Goal: Transaction & Acquisition: Download file/media

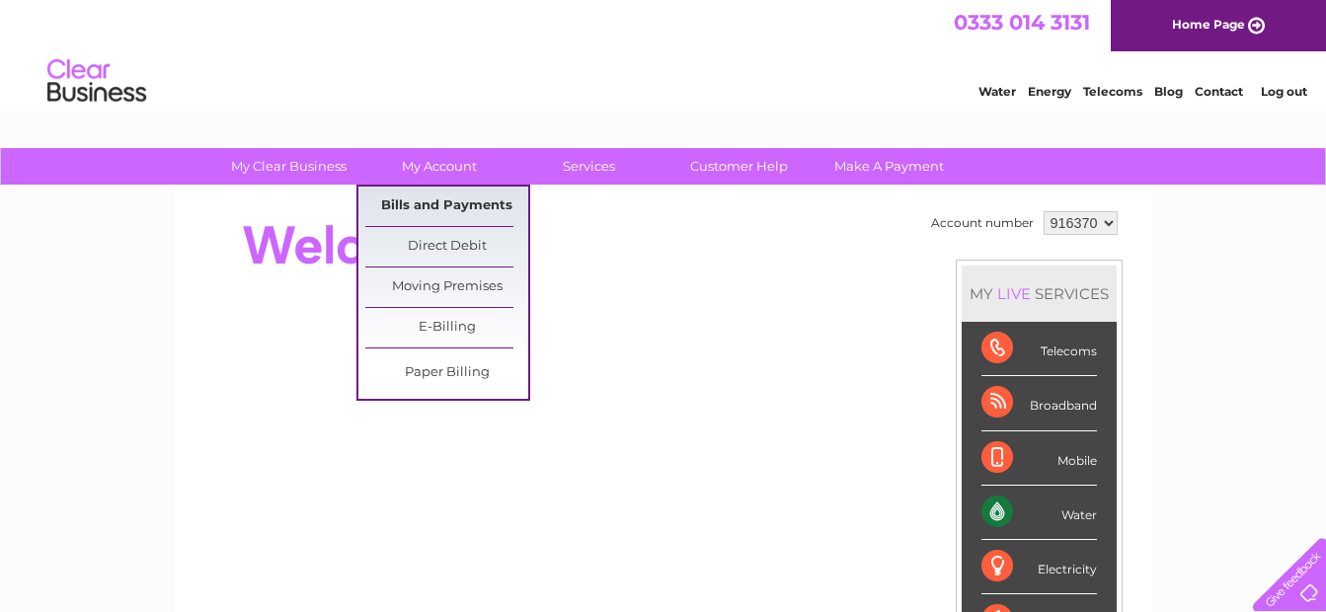
click at [435, 200] on link "Bills and Payments" at bounding box center [446, 206] width 163 height 39
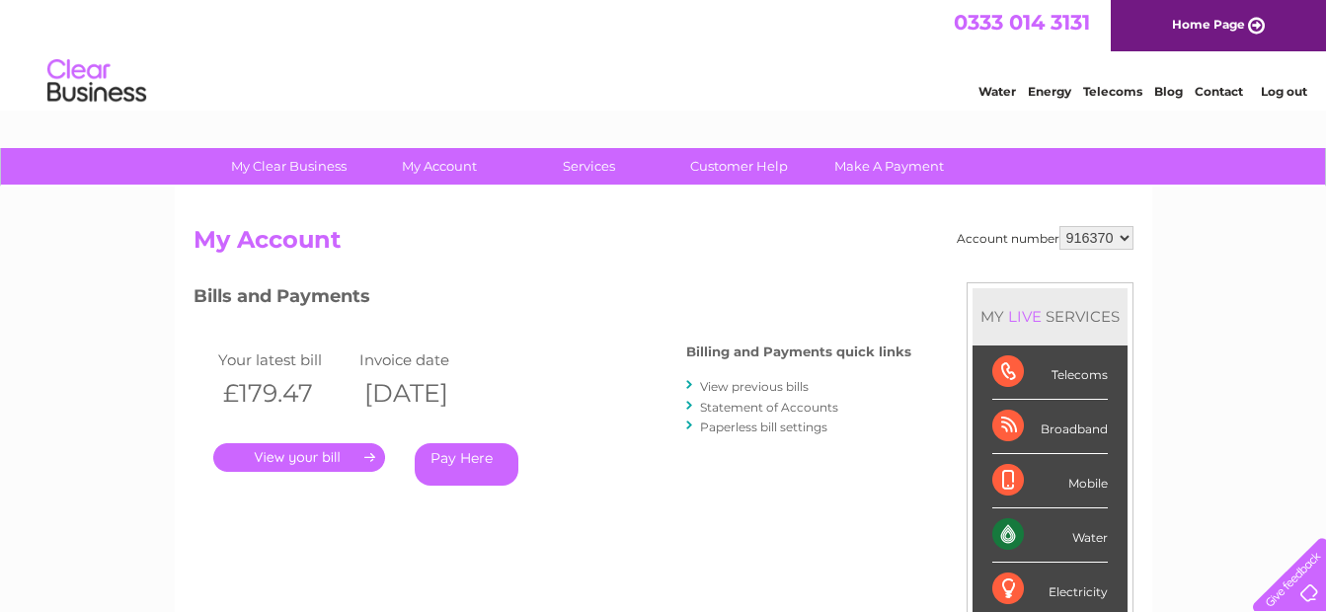
click at [318, 453] on link "." at bounding box center [299, 457] width 172 height 29
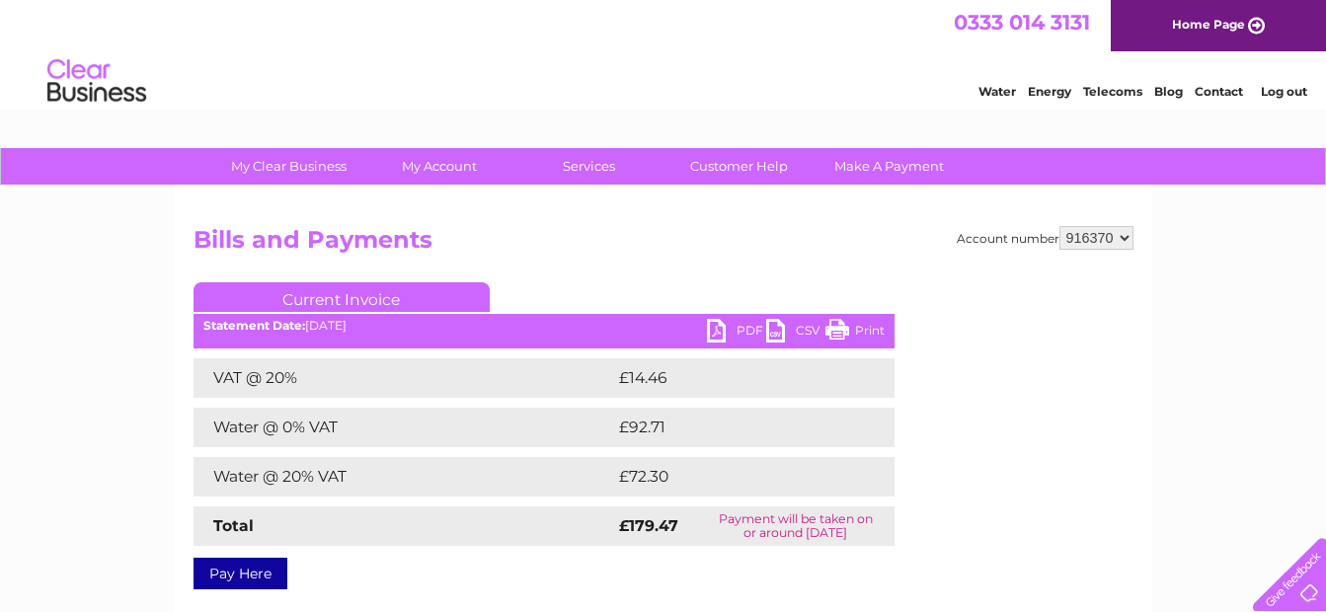
click at [721, 329] on link "PDF" at bounding box center [736, 333] width 59 height 29
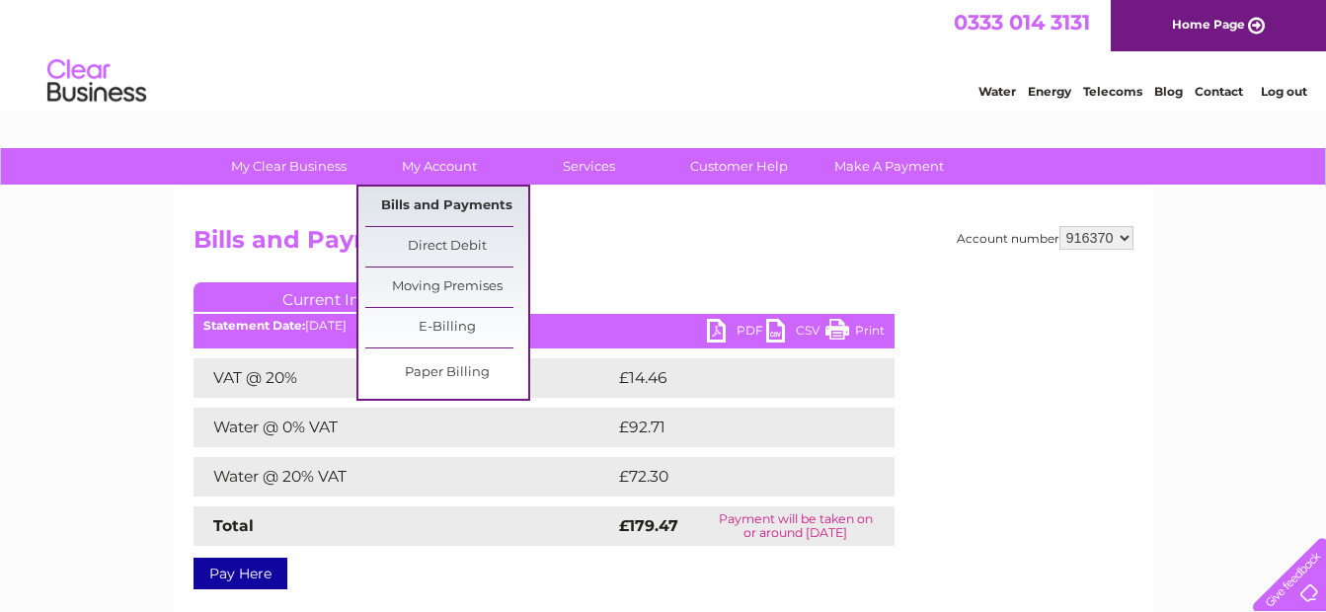
click at [433, 202] on link "Bills and Payments" at bounding box center [446, 206] width 163 height 39
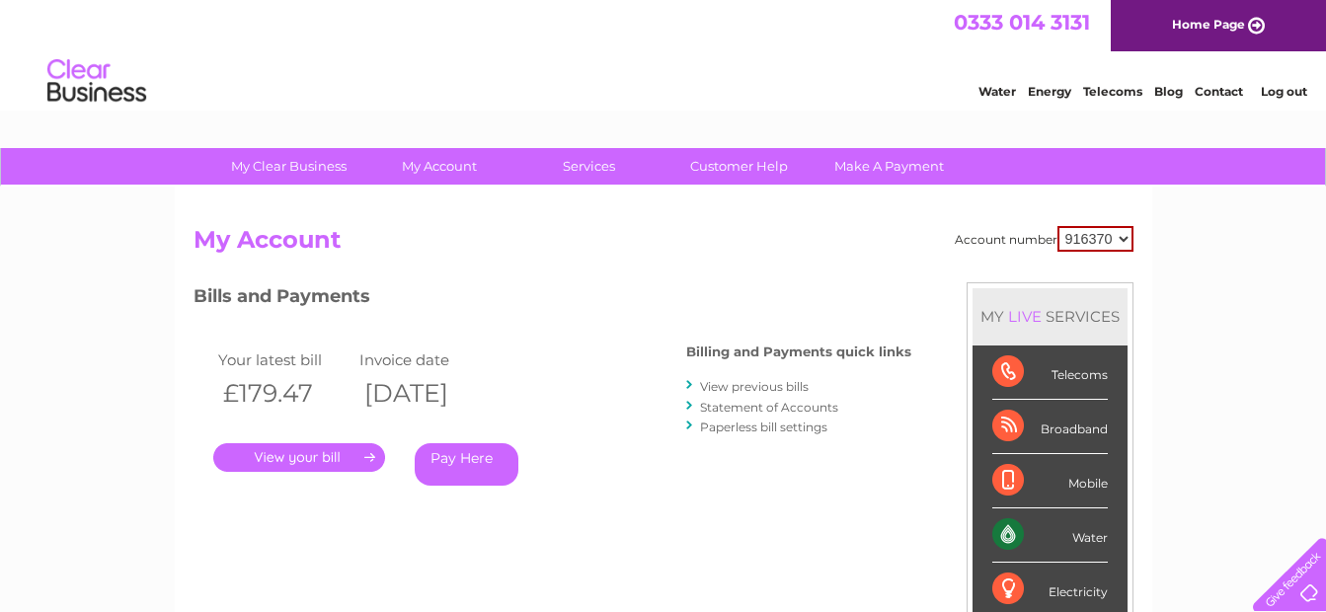
click at [756, 383] on link "View previous bills" at bounding box center [754, 386] width 109 height 15
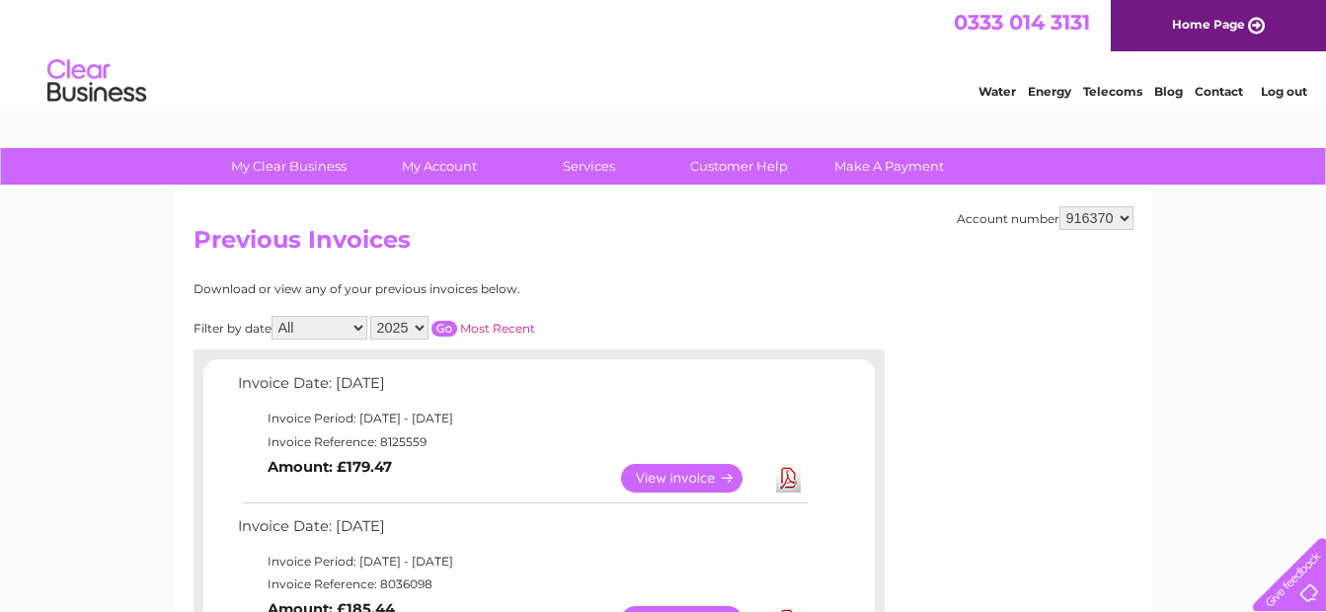
click at [415, 327] on select "2025 2024 2023 2022" at bounding box center [399, 328] width 58 height 24
click at [372, 316] on select "2025 2024 2023 2022" at bounding box center [399, 328] width 58 height 24
click at [443, 329] on input "button" at bounding box center [444, 329] width 26 height 16
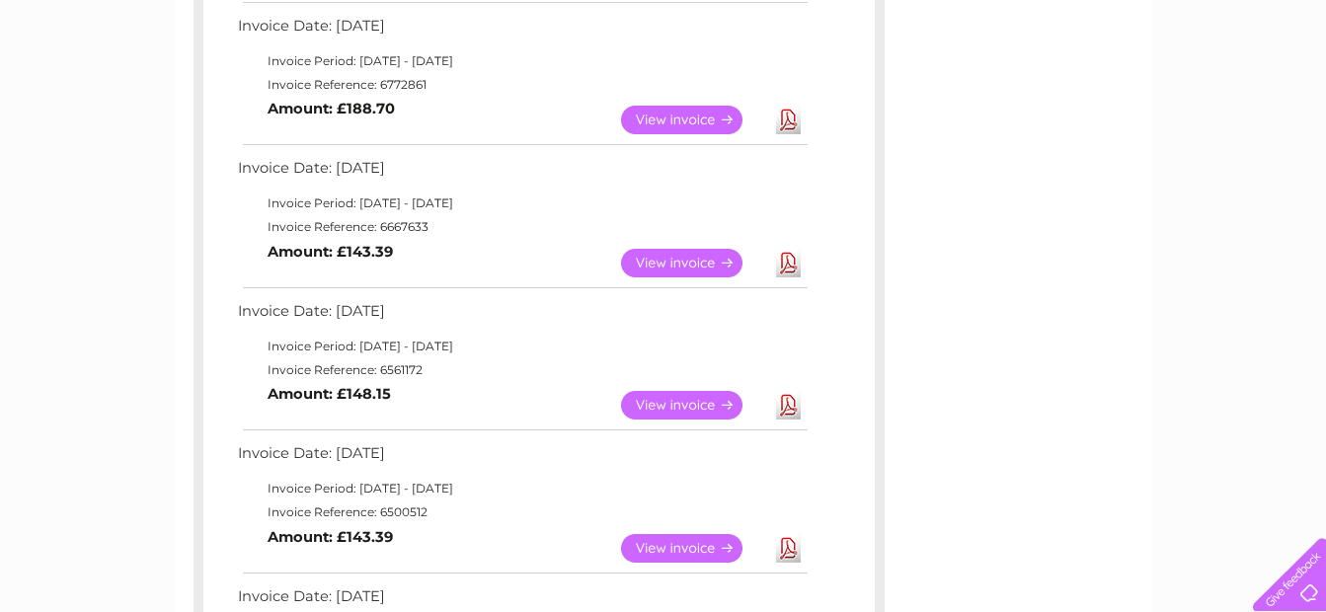
scroll to position [954, 0]
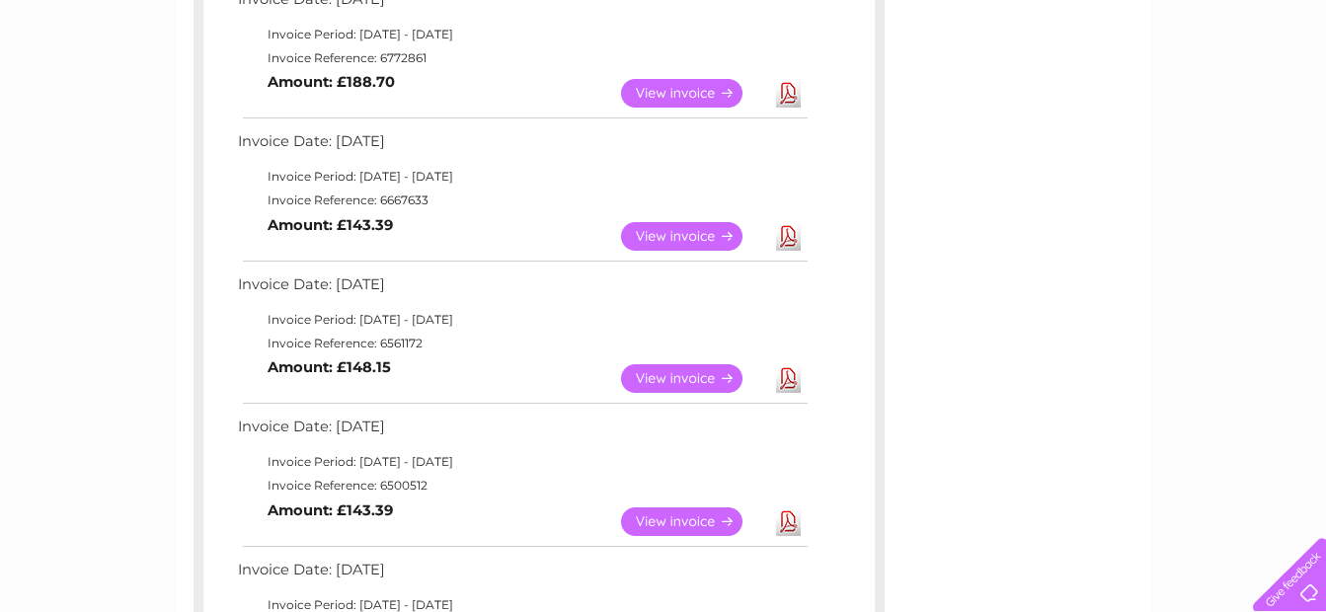
click at [786, 233] on link "Download" at bounding box center [788, 236] width 25 height 29
click at [785, 519] on link "Download" at bounding box center [788, 521] width 25 height 29
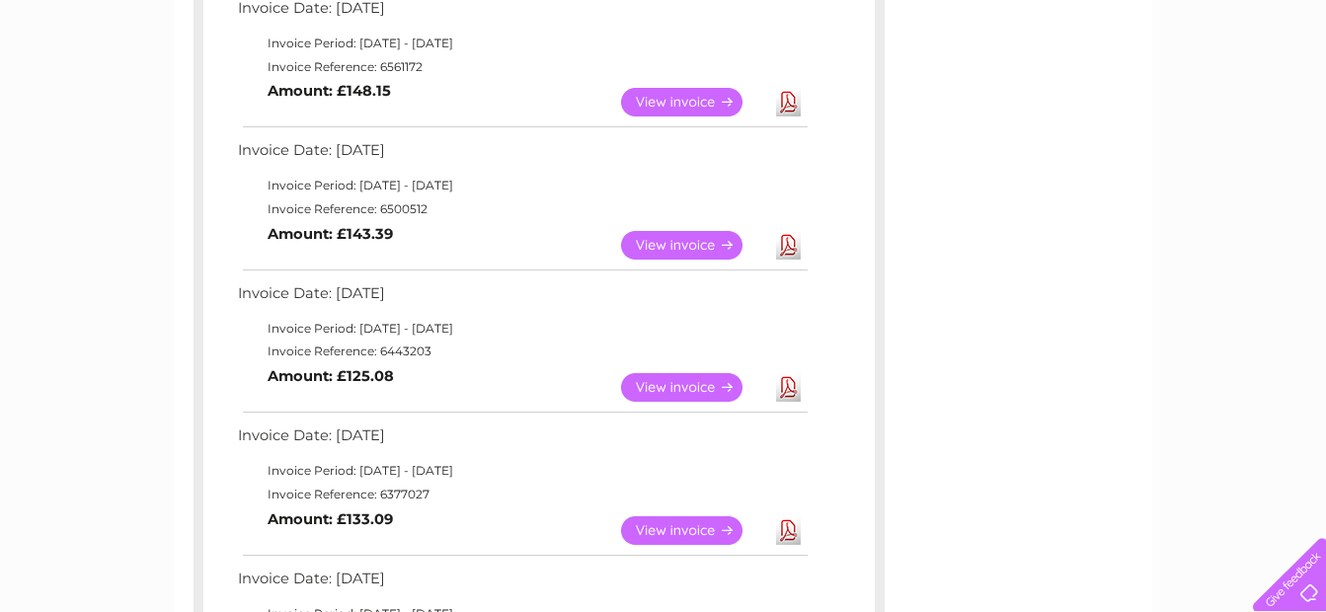
scroll to position [1270, 0]
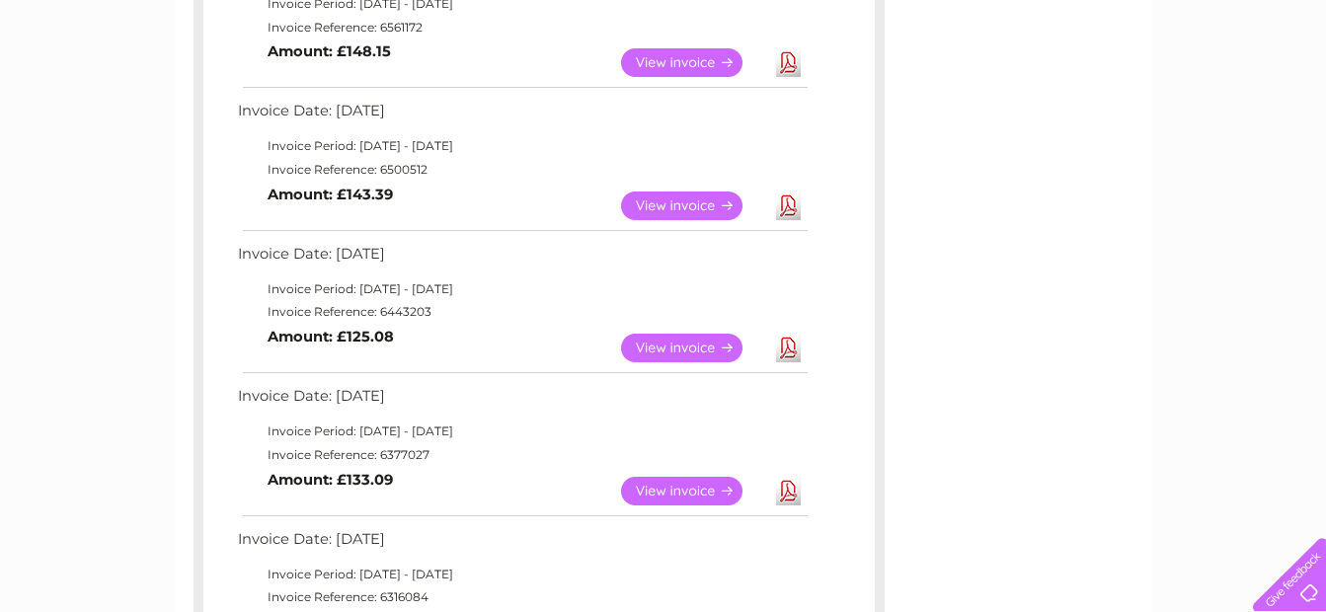
click at [791, 347] on link "Download" at bounding box center [788, 348] width 25 height 29
click at [786, 492] on link "Download" at bounding box center [788, 491] width 25 height 29
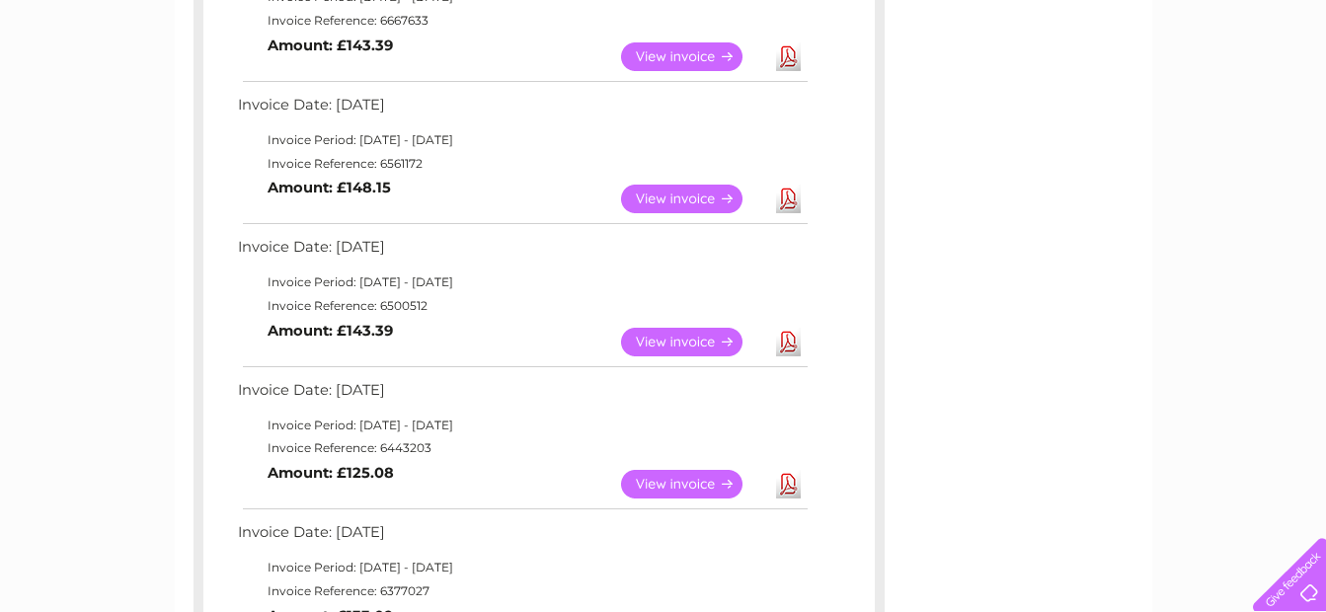
scroll to position [1125, 0]
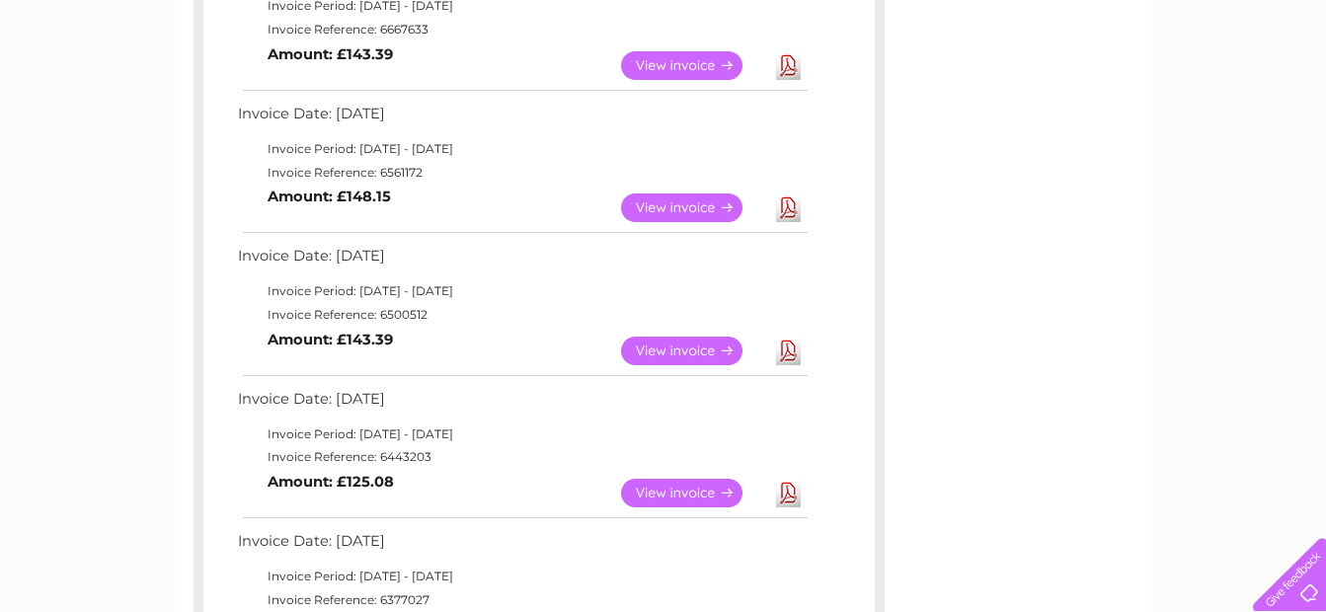
click at [789, 205] on link "Download" at bounding box center [788, 207] width 25 height 29
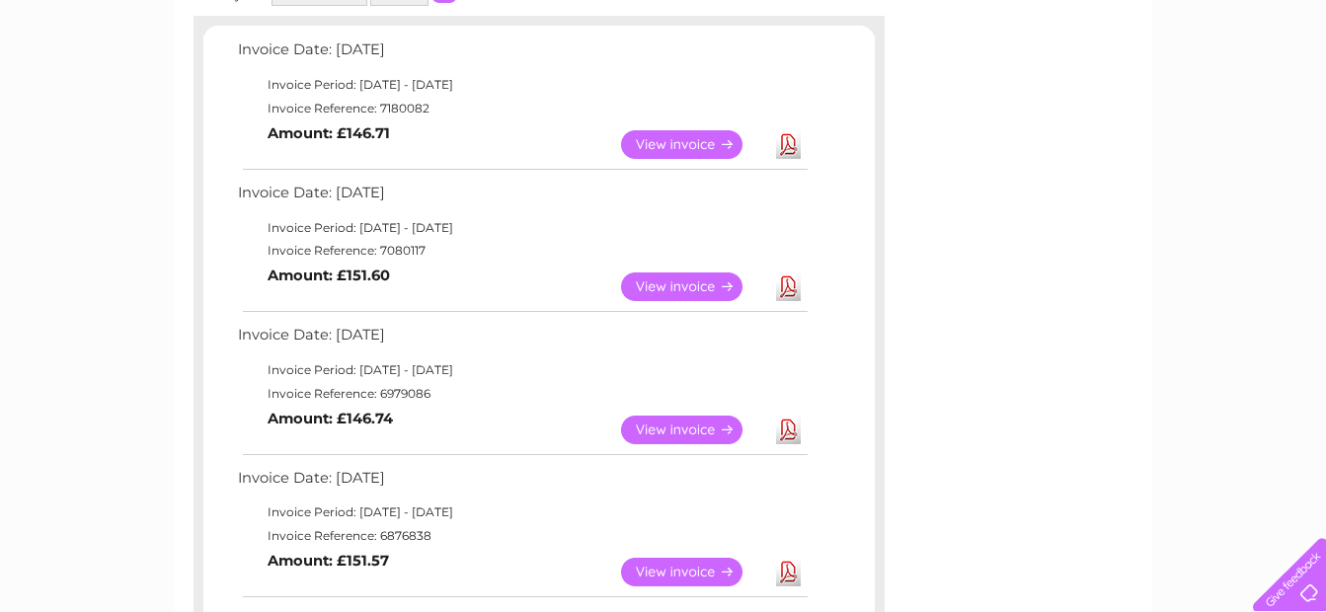
scroll to position [0, 0]
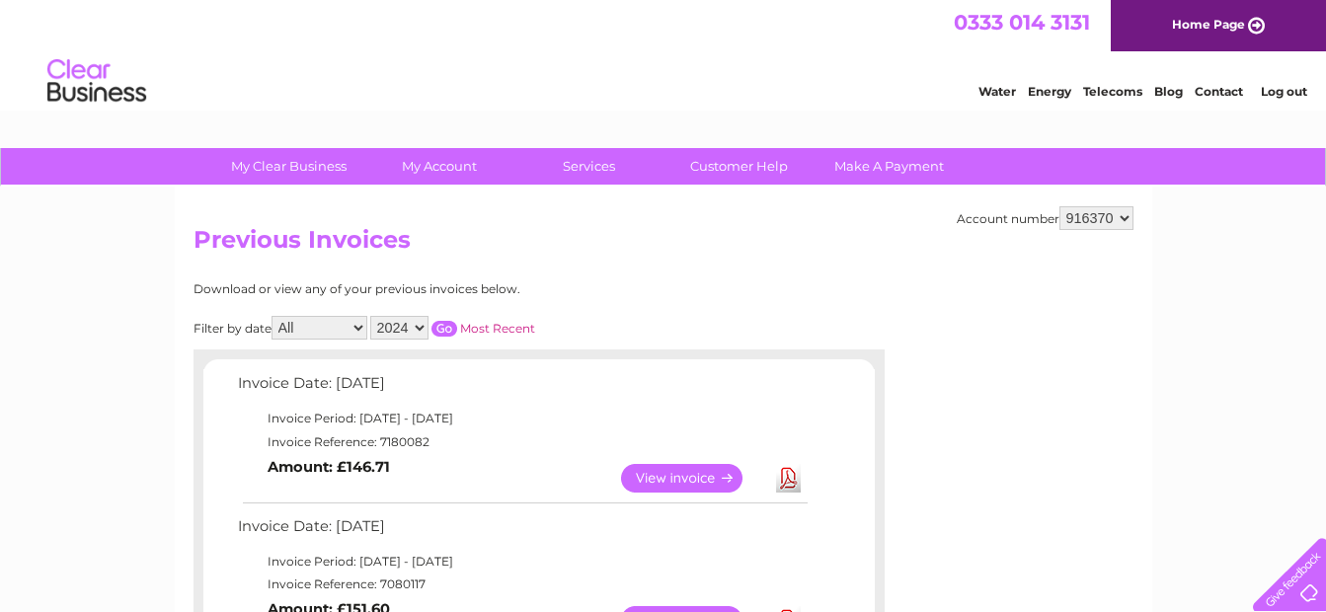
click at [399, 322] on select "2025 2024 2023 2022" at bounding box center [399, 328] width 58 height 24
select select "2022"
click at [372, 316] on select "2025 2024 2023 2022" at bounding box center [399, 328] width 58 height 24
click at [446, 325] on input "button" at bounding box center [444, 329] width 26 height 16
